Goal: Task Accomplishment & Management: Use online tool/utility

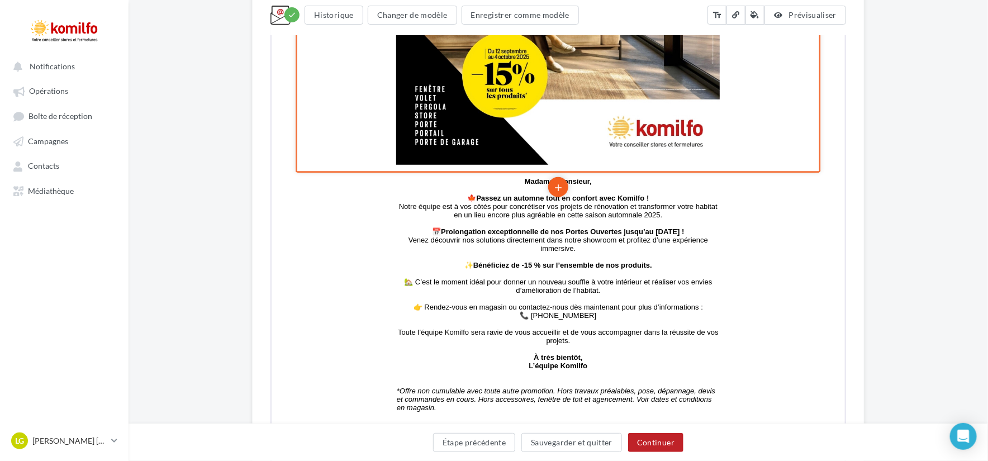
click at [561, 184] on icon "add" at bounding box center [556, 186] width 11 height 19
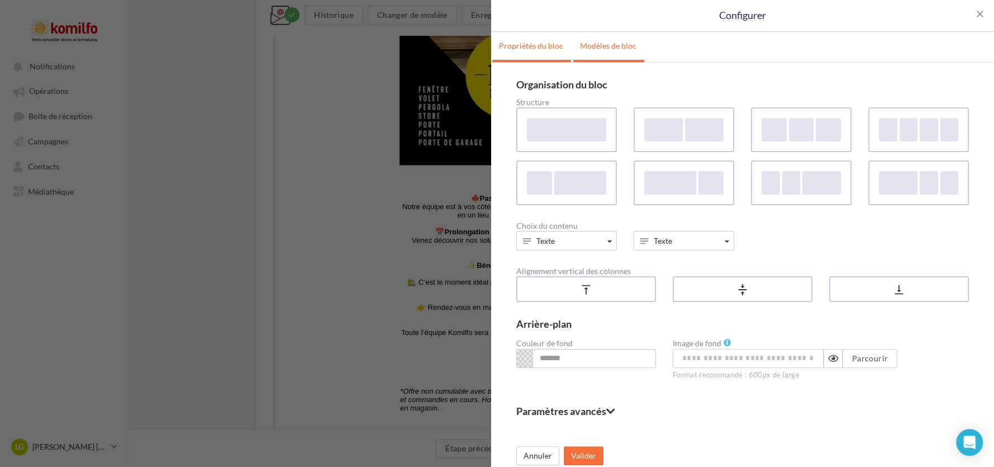
click at [614, 47] on link "Modèles de bloc" at bounding box center [609, 46] width 70 height 28
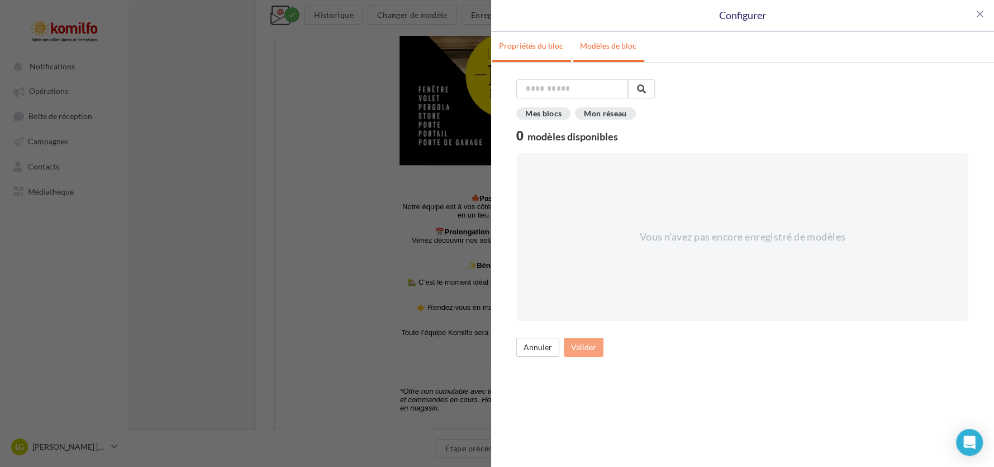
click at [555, 44] on link "Propriétés du bloc" at bounding box center [531, 46] width 78 height 28
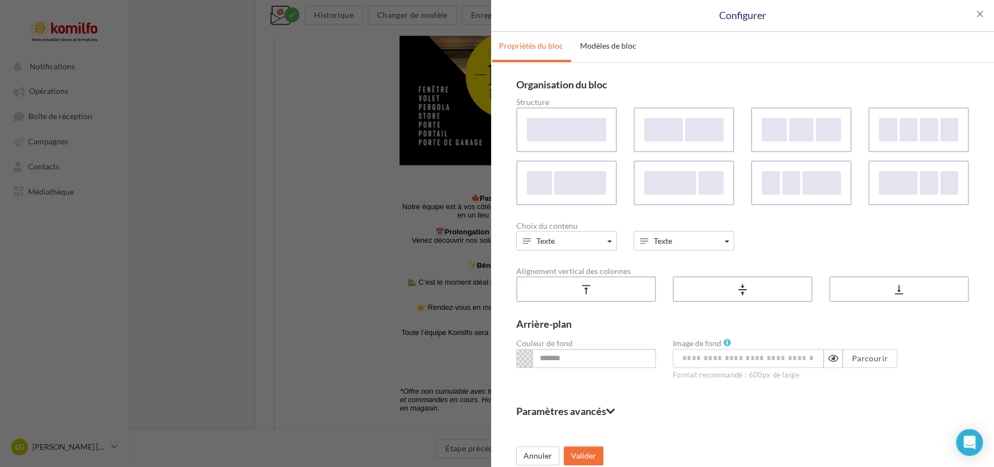
scroll to position [6, 0]
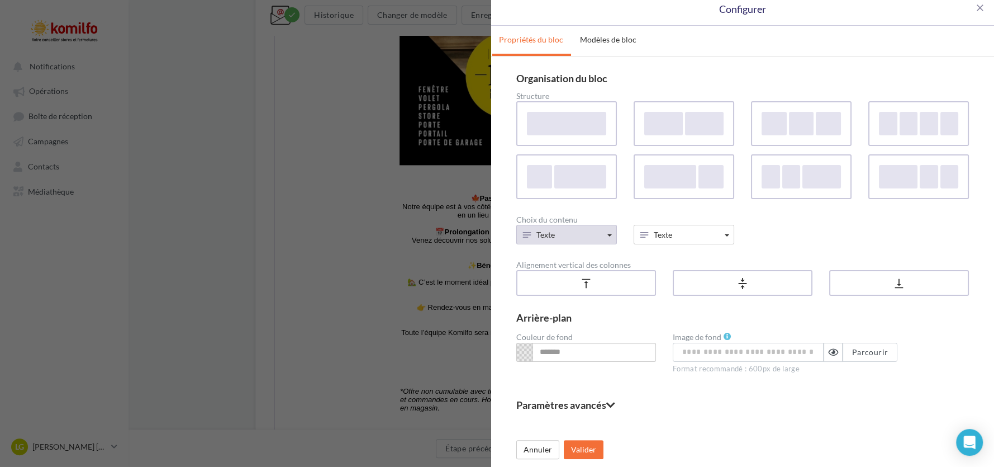
click at [603, 228] on button "Texte" at bounding box center [566, 235] width 101 height 20
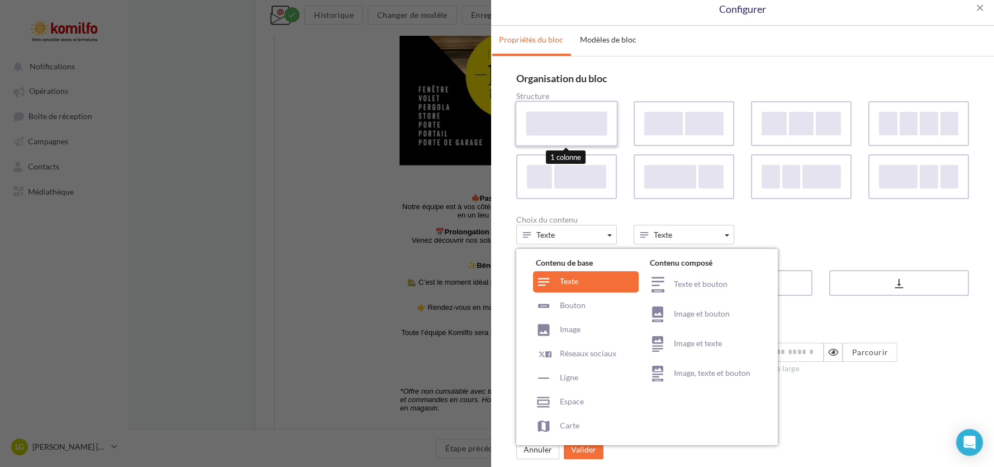
click at [563, 125] on div at bounding box center [567, 123] width 81 height 24
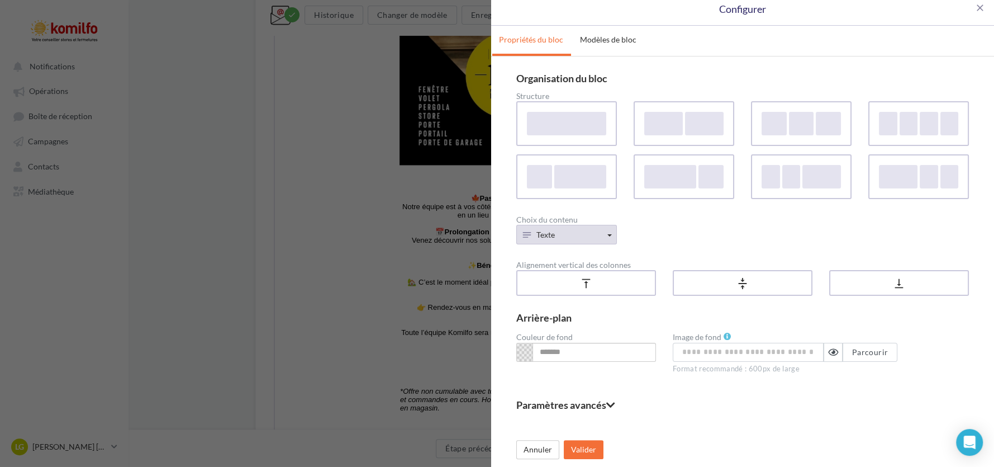
click at [603, 240] on button "Texte" at bounding box center [566, 235] width 101 height 20
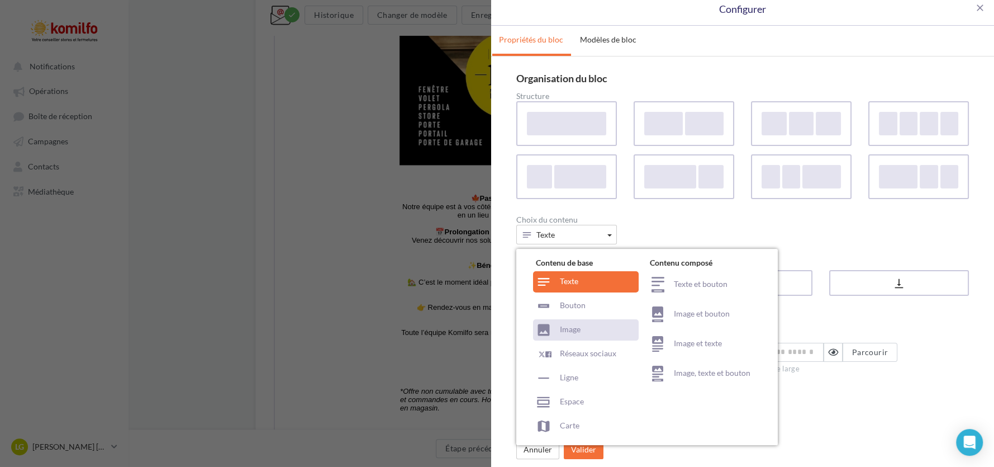
click at [571, 319] on div "Image" at bounding box center [586, 329] width 106 height 21
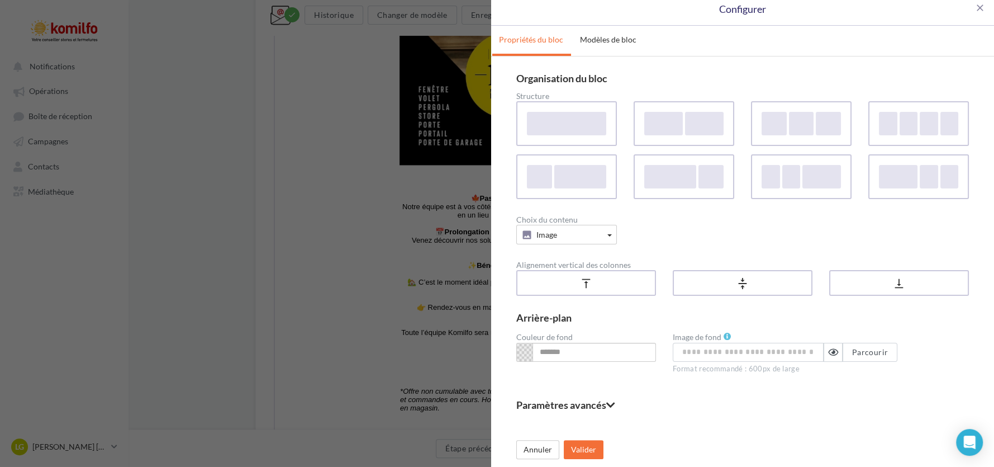
click at [615, 404] on icon at bounding box center [610, 405] width 9 height 10
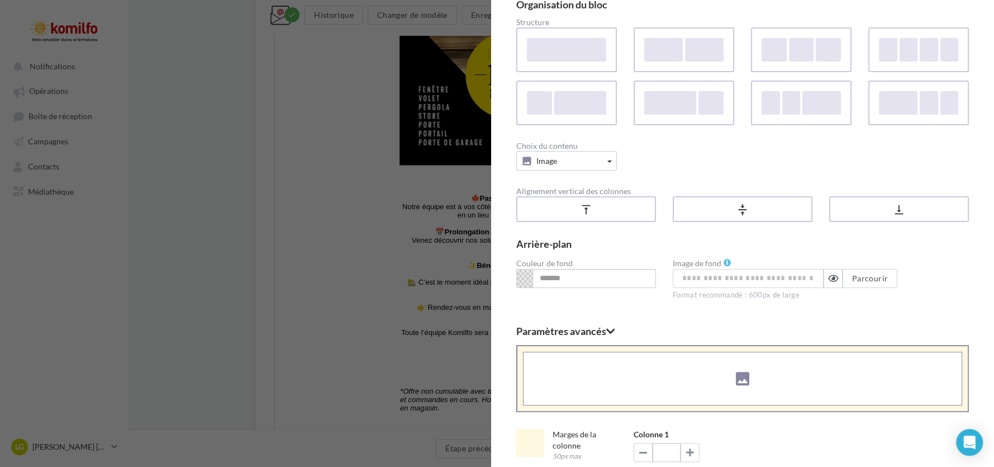
scroll to position [67, 0]
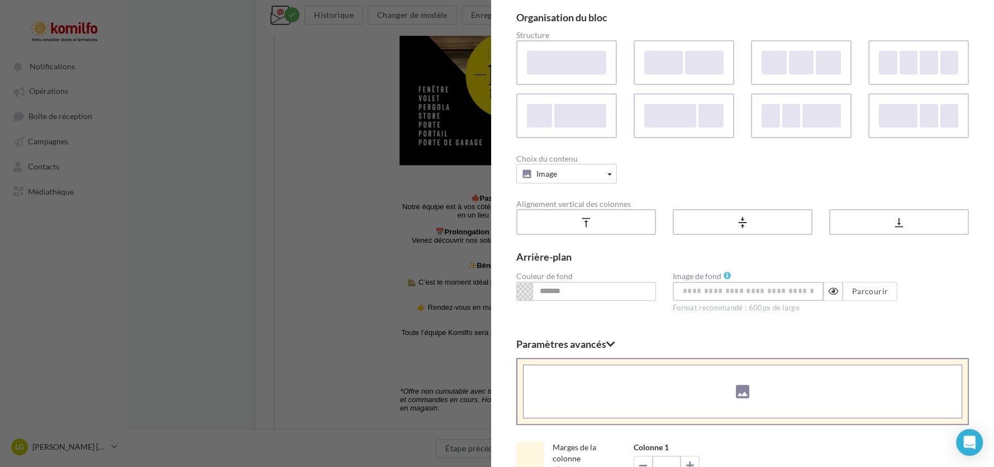
click at [741, 292] on input at bounding box center [748, 291] width 151 height 19
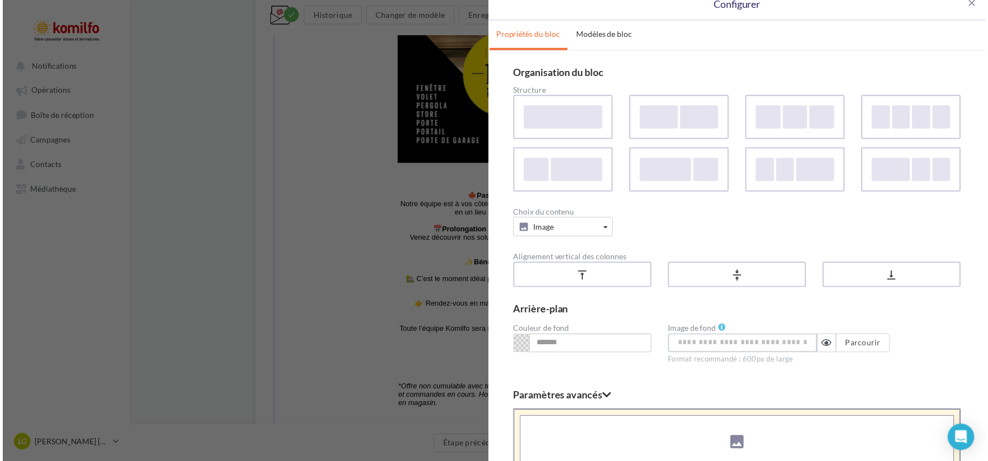
scroll to position [0, 0]
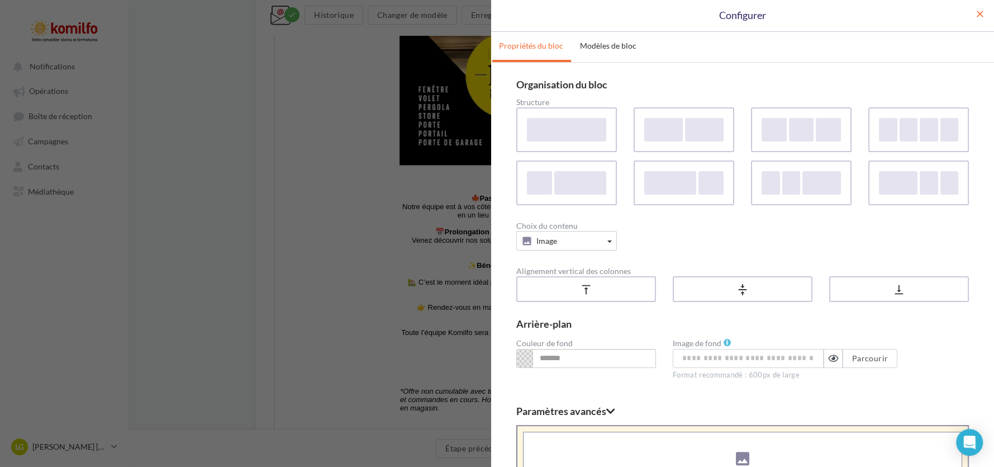
click at [975, 15] on span "close" at bounding box center [980, 13] width 11 height 11
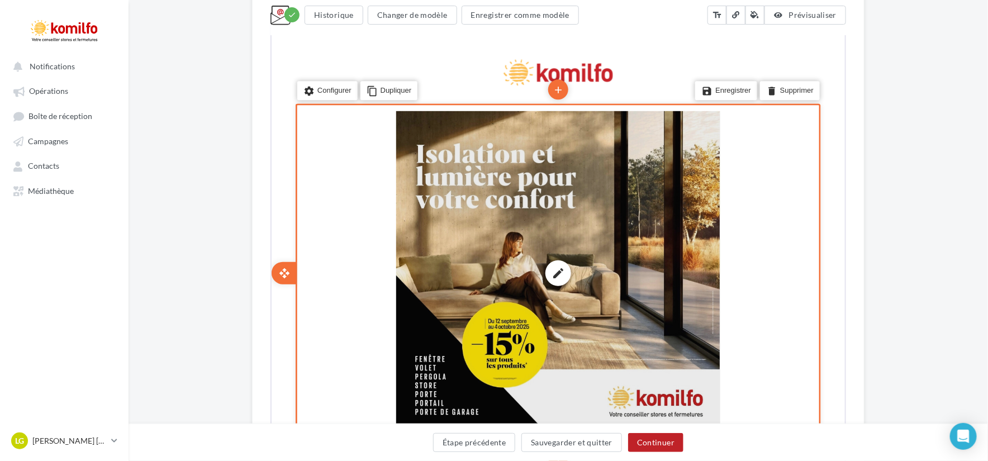
scroll to position [258, 0]
